Goal: Task Accomplishment & Management: Manage account settings

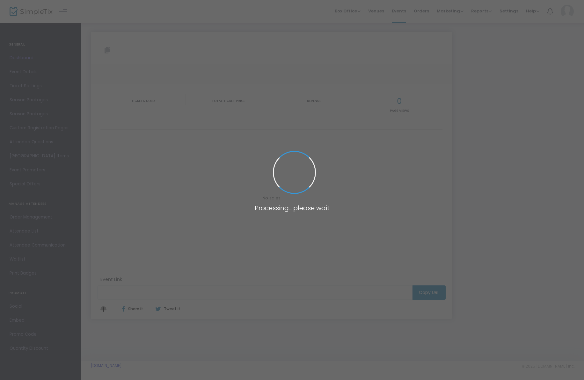
type input "[URL][DOMAIN_NAME]"
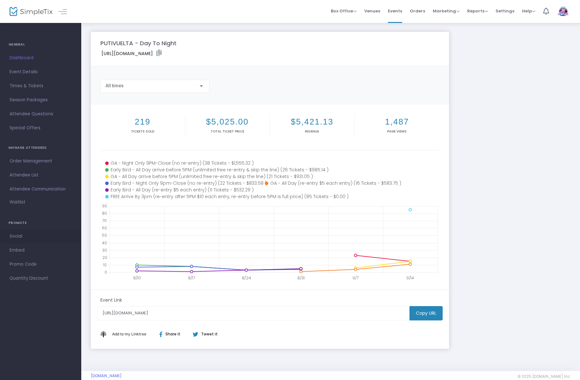
click at [25, 235] on span "Social" at bounding box center [41, 236] width 62 height 8
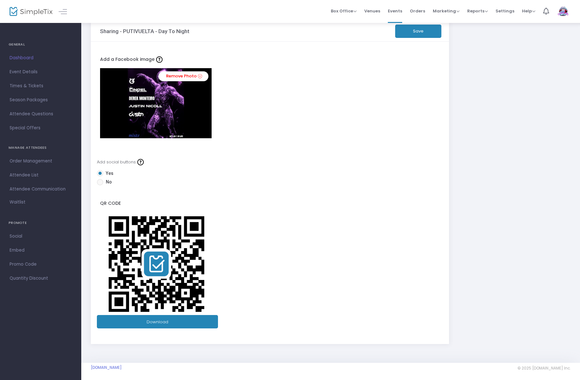
scroll to position [16, 0]
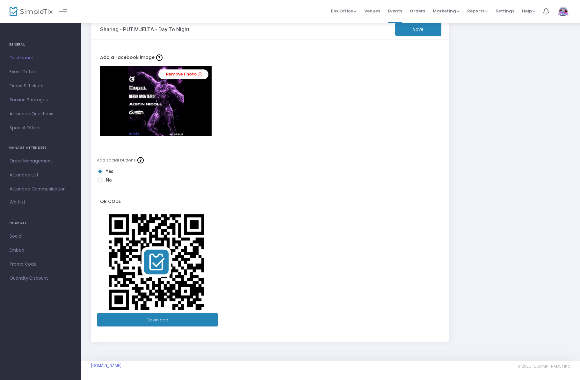
click at [160, 318] on link "Download" at bounding box center [157, 319] width 121 height 13
click at [413, 145] on form "Add a Facebook image Remove Photo Add social buttons Yes No QR Code Download" at bounding box center [270, 191] width 340 height 284
click at [42, 237] on span "Social" at bounding box center [41, 236] width 62 height 8
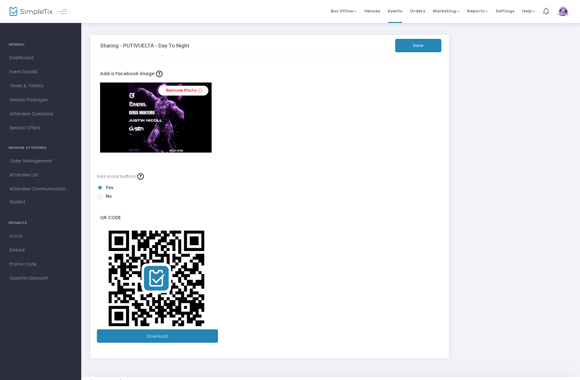
click at [154, 276] on img at bounding box center [157, 279] width 102 height 102
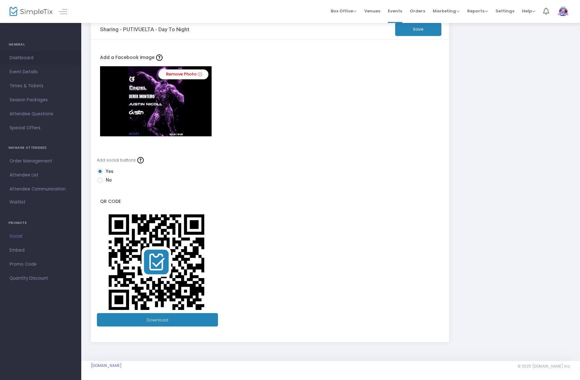
click at [23, 60] on span "Dashboard" at bounding box center [41, 58] width 62 height 8
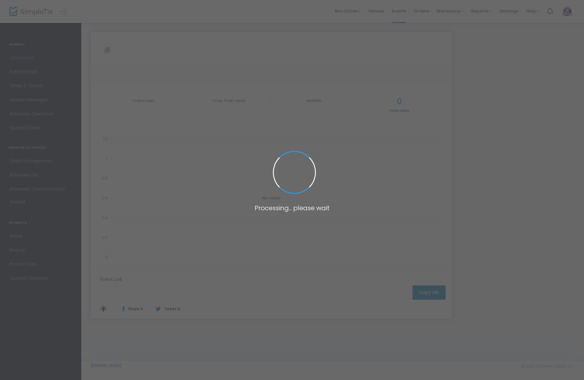
type input "[URL][DOMAIN_NAME]"
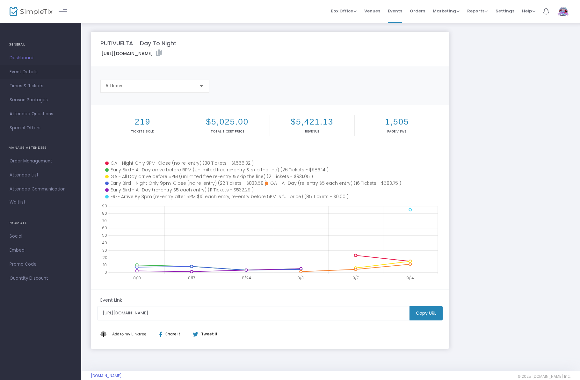
click at [25, 73] on span "Event Details" at bounding box center [41, 72] width 62 height 8
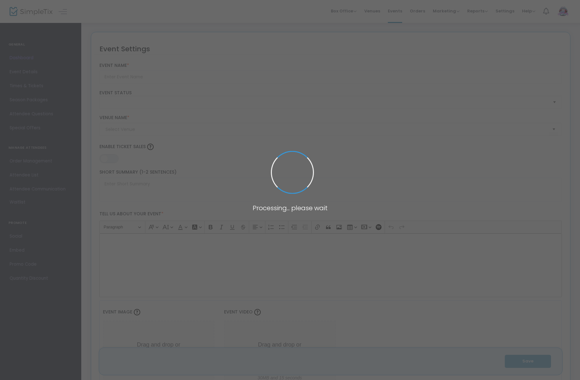
type input "PUTIVUELTA - Day To Night"
type textarea "🚨 We're back and we're making up for lost time! Love a day party? Love a night …"
type input "Buy Tickets"
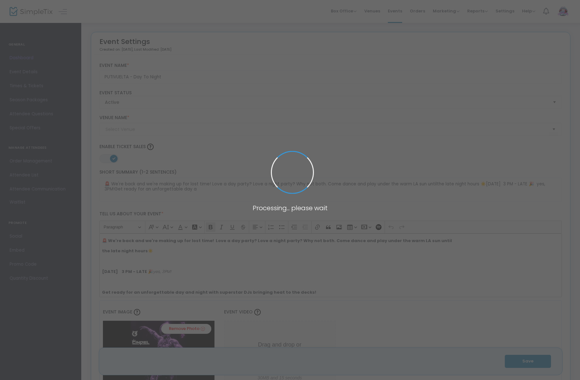
type input "Warehouse (Location TBD)"
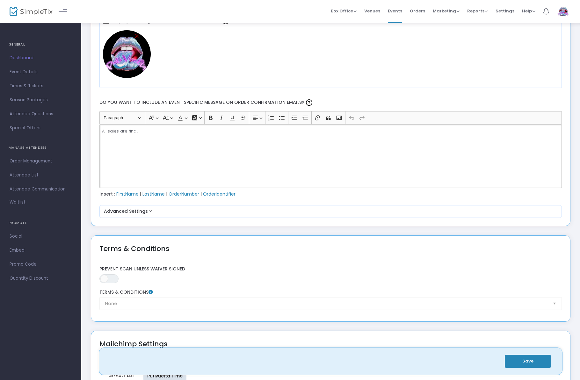
scroll to position [766, 0]
click at [234, 154] on div "All sales are final." at bounding box center [330, 157] width 463 height 64
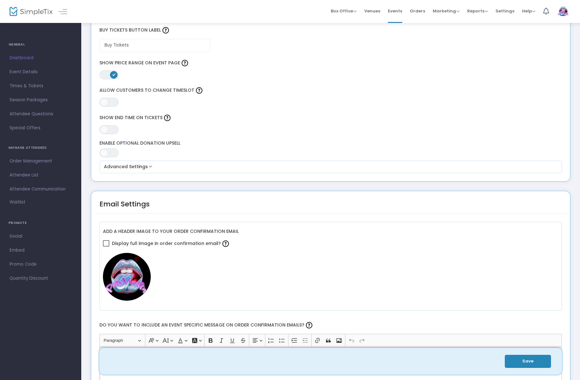
scroll to position [544, 0]
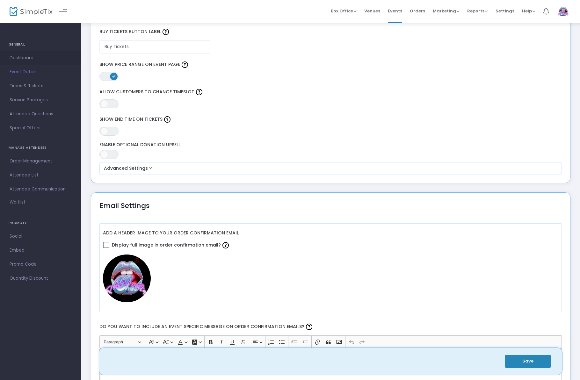
click at [40, 55] on span "Dashboard" at bounding box center [41, 58] width 62 height 8
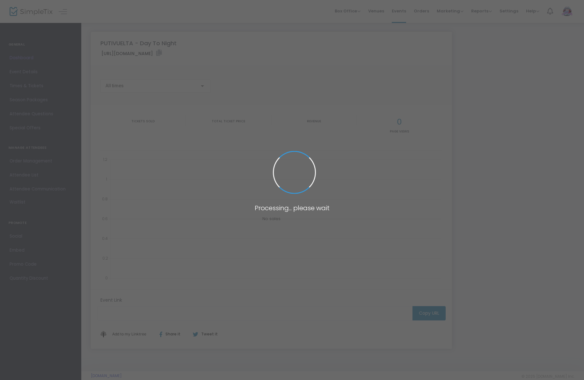
type input "[URL][DOMAIN_NAME]"
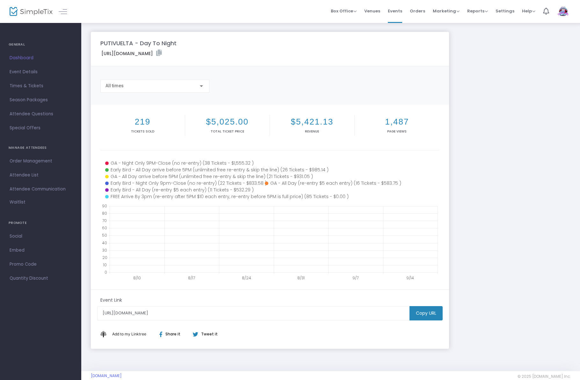
scroll to position [0, 0]
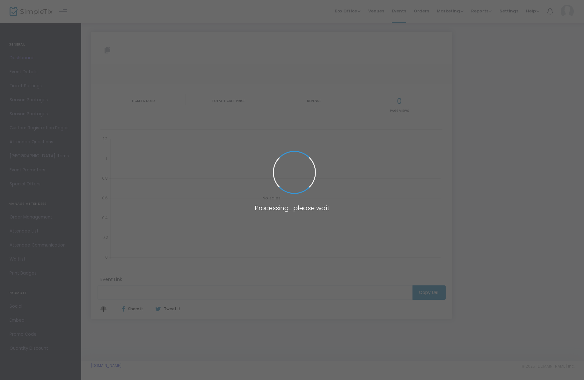
type input "[URL][DOMAIN_NAME]"
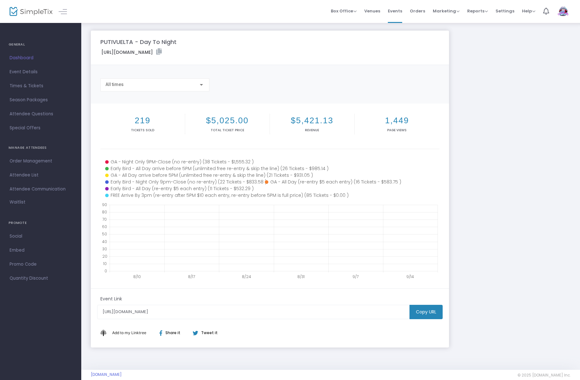
scroll to position [7, 0]
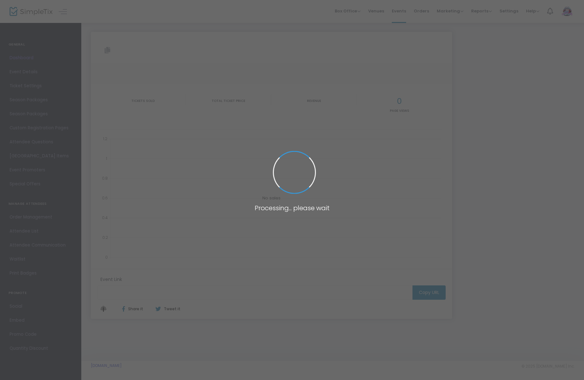
type input "[URL][DOMAIN_NAME]"
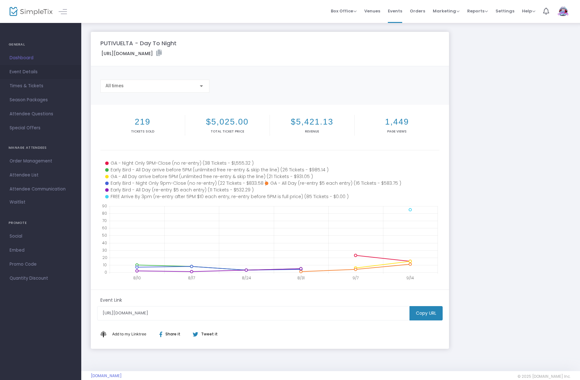
click at [33, 71] on span "Event Details" at bounding box center [41, 72] width 62 height 8
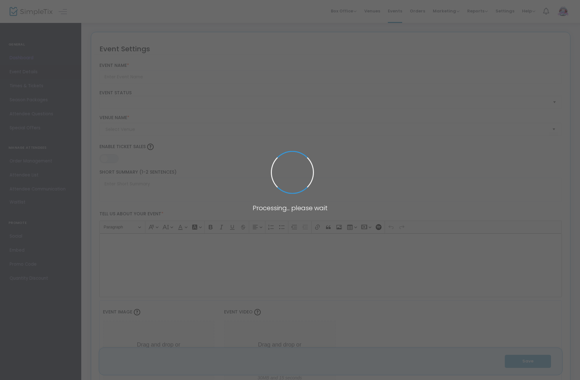
type input "PUTIVUELTA - Day To Night"
type textarea "🚨 We're back and we're making up for lost time! Love a day party? Love a night …"
type input "Buy Tickets"
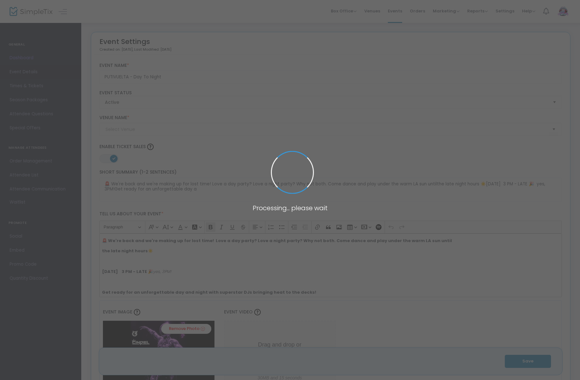
type input "Warehouse (Location TBD)"
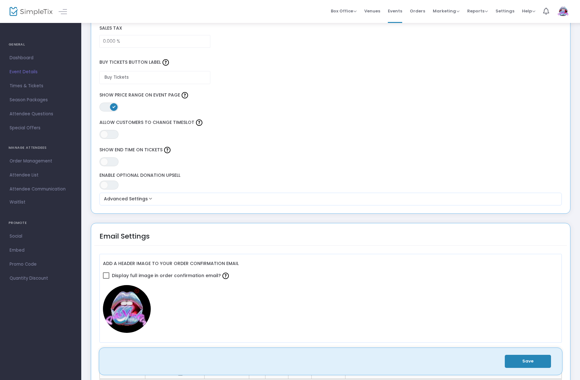
scroll to position [608, 0]
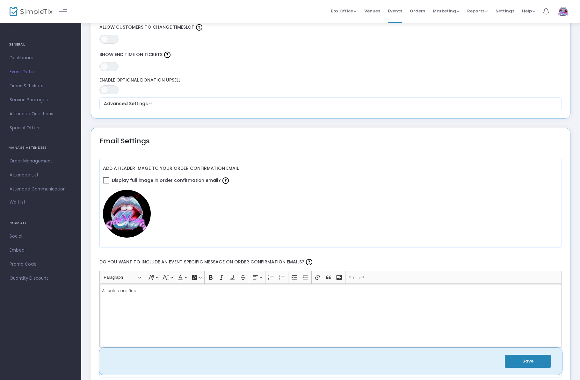
click at [230, 296] on div "All sales are final." at bounding box center [330, 316] width 463 height 64
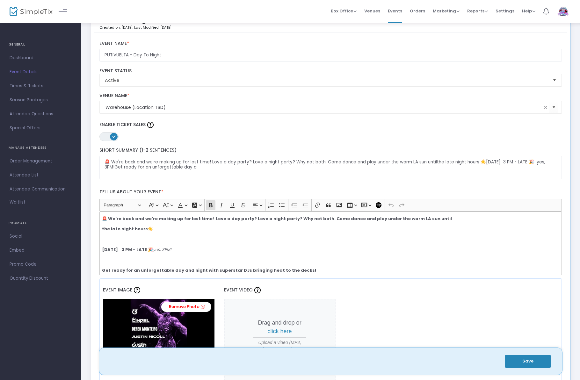
scroll to position [0, 0]
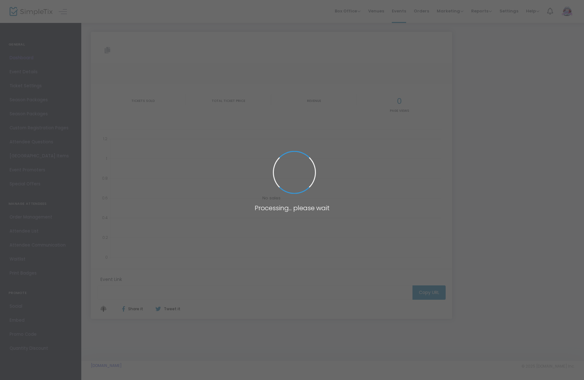
type input "[URL][DOMAIN_NAME]"
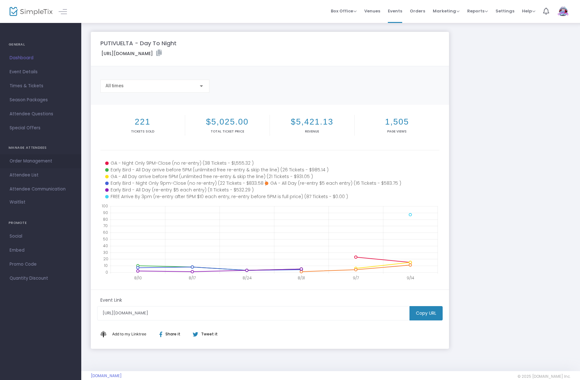
click at [49, 160] on span "Order Management" at bounding box center [41, 161] width 62 height 8
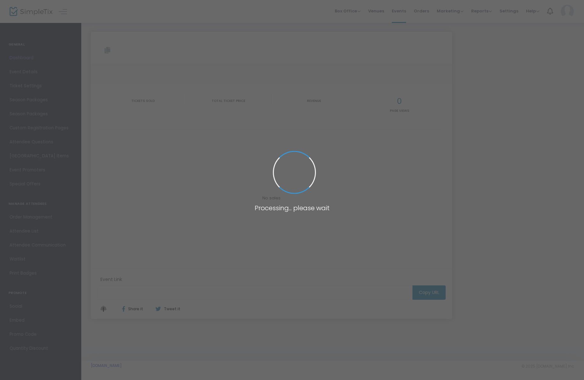
type input "[URL][DOMAIN_NAME]"
type input "https://www.simpletix.com/e/putivuelta-day-to-night-tickets-232324"
